Goal: Task Accomplishment & Management: Manage account settings

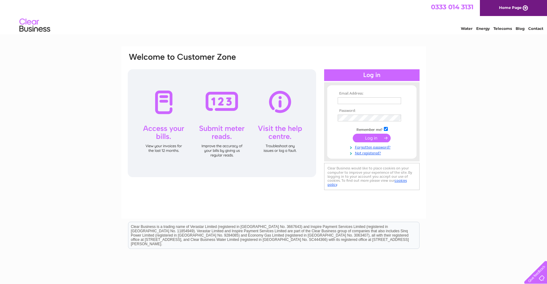
type input "[PERSON_NAME][EMAIL_ADDRESS][PERSON_NAME][DOMAIN_NAME]"
click at [374, 140] on input "submit" at bounding box center [372, 138] width 38 height 9
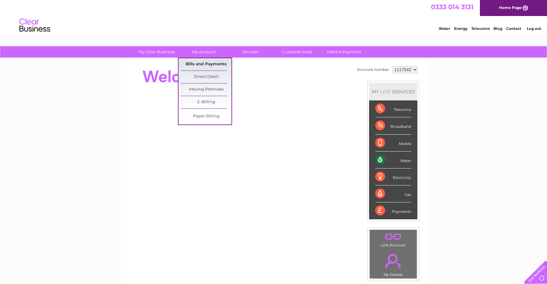
click at [206, 62] on link "Bills and Payments" at bounding box center [206, 64] width 51 height 12
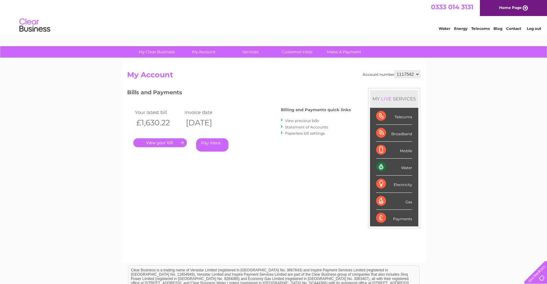
click at [173, 142] on link "." at bounding box center [160, 142] width 54 height 9
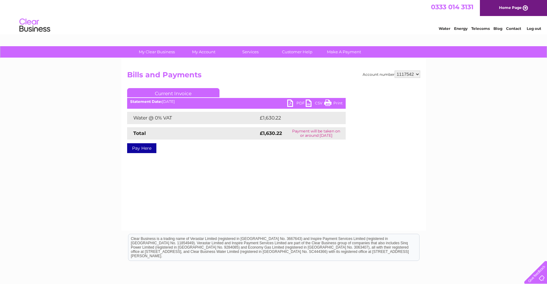
click at [300, 103] on link "PDF" at bounding box center [296, 103] width 18 height 9
